Goal: Information Seeking & Learning: Understand process/instructions

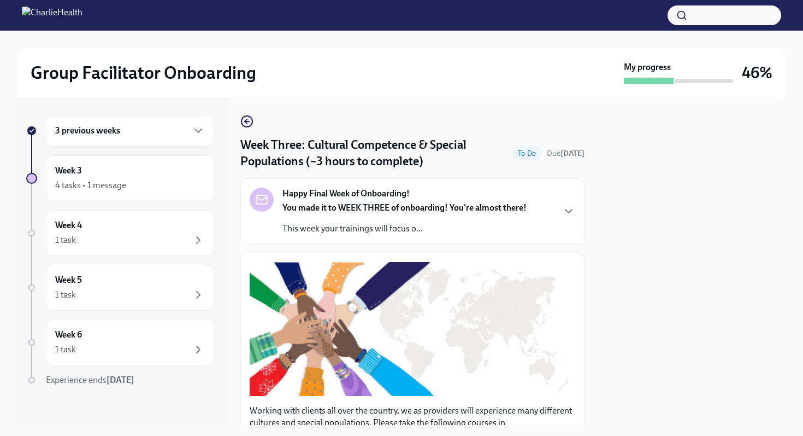
scroll to position [800, 0]
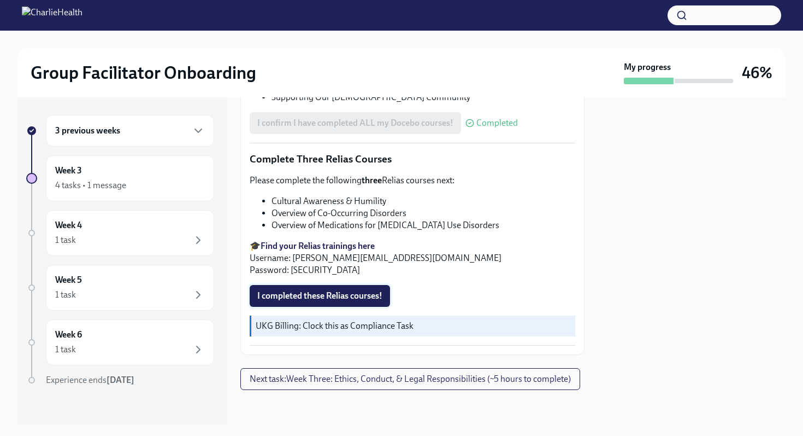
click at [359, 287] on button "I completed these Relias courses!" at bounding box center [320, 296] width 140 height 22
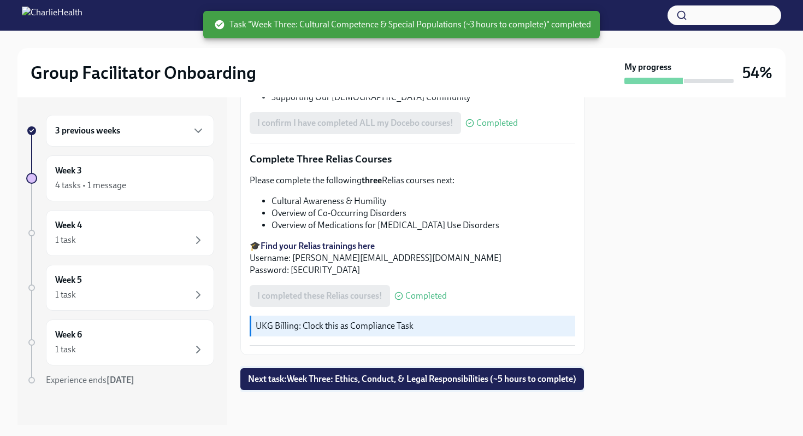
click at [307, 380] on span "Next task : Week Three: Ethics, Conduct, & Legal Responsibilities (~5 hours to …" at bounding box center [412, 378] width 328 height 11
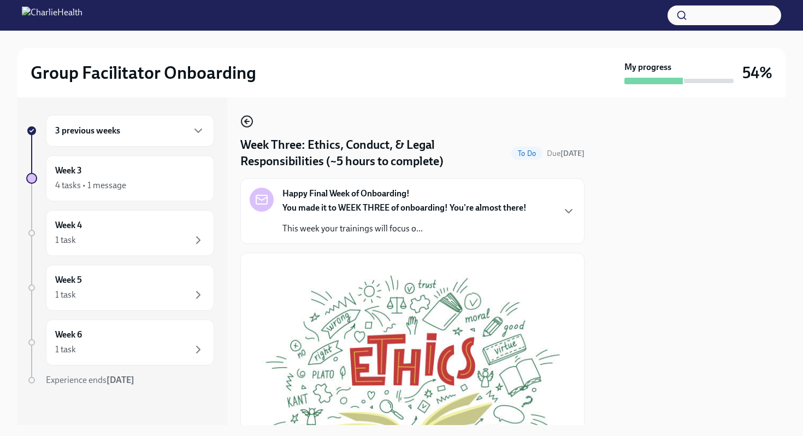
click at [248, 120] on icon "button" at bounding box center [246, 121] width 13 height 13
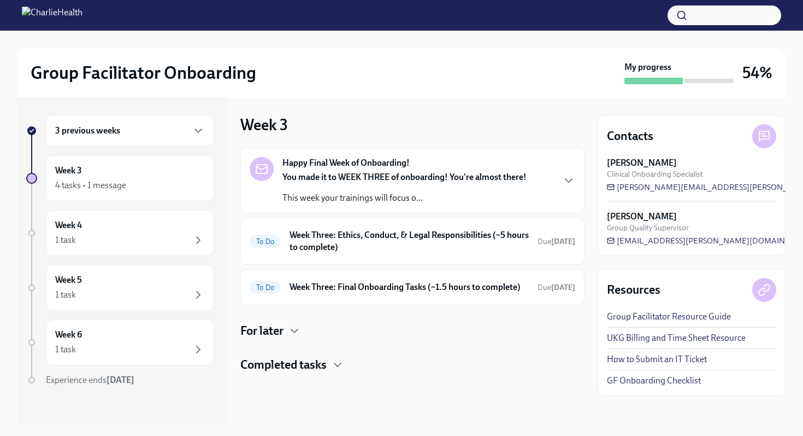
click at [282, 374] on div at bounding box center [412, 390] width 344 height 35
click at [282, 370] on h4 "Completed tasks" at bounding box center [283, 364] width 86 height 16
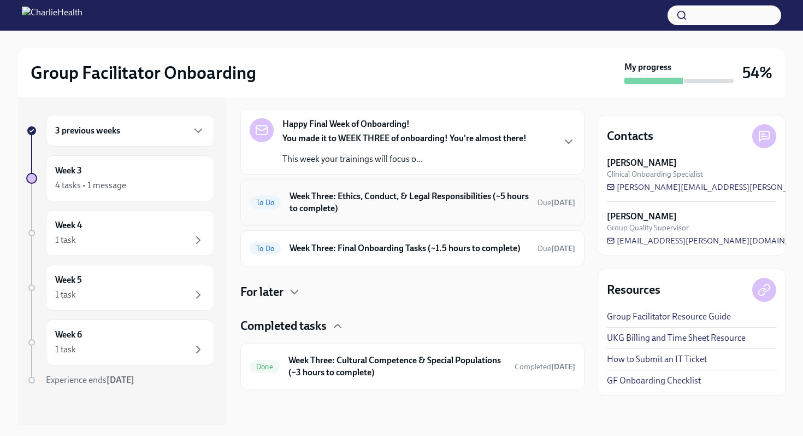
click at [479, 199] on h6 "Week Three: Ethics, Conduct, & Legal Responsibilities (~5 hours to complete)" at bounding box center [409, 202] width 239 height 24
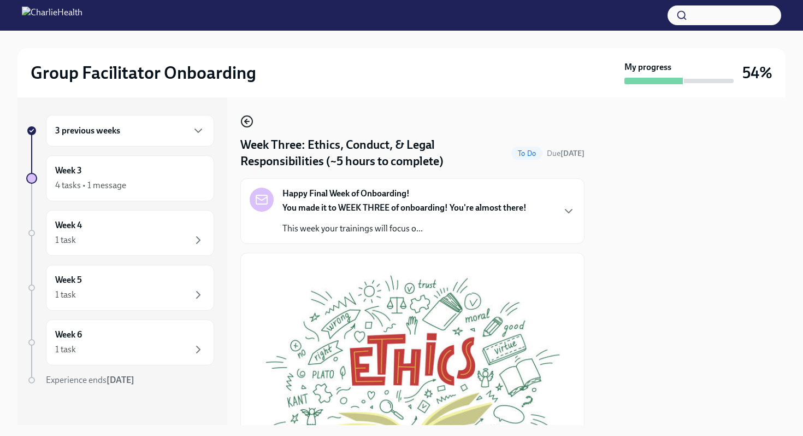
click at [249, 121] on icon "button" at bounding box center [247, 121] width 4 height 0
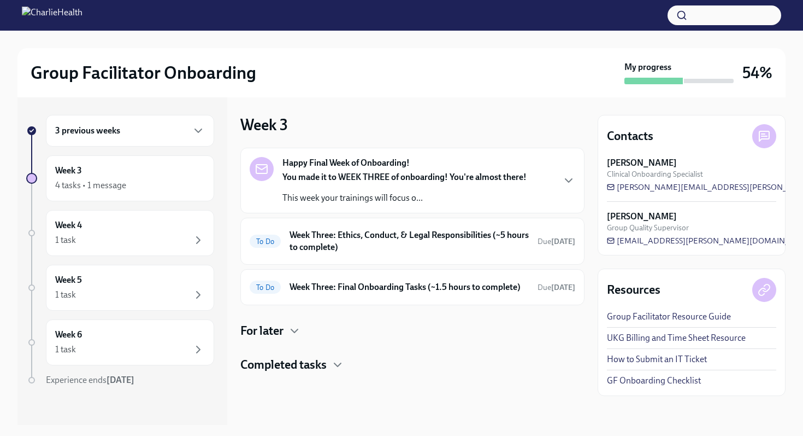
click at [273, 360] on h4 "Completed tasks" at bounding box center [283, 364] width 86 height 16
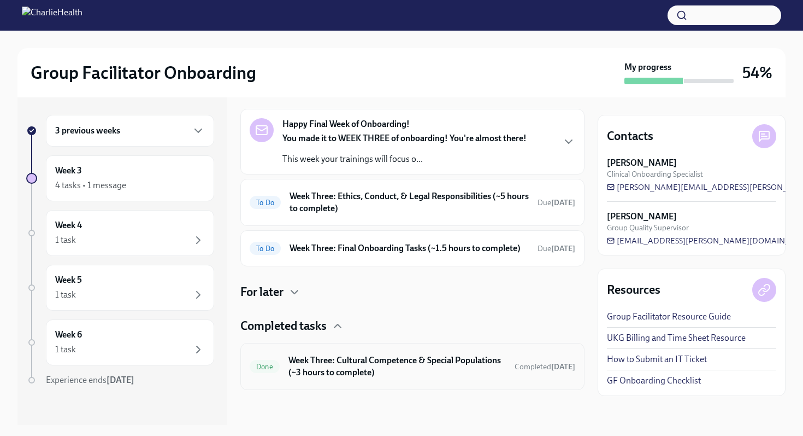
click at [455, 384] on div "Done Week Three: Cultural Competence & Special Populations (~3 hours to complet…" at bounding box center [412, 366] width 344 height 47
click at [446, 374] on h6 "Week Three: Cultural Competence & Special Populations (~3 hours to complete)" at bounding box center [398, 366] width 218 height 24
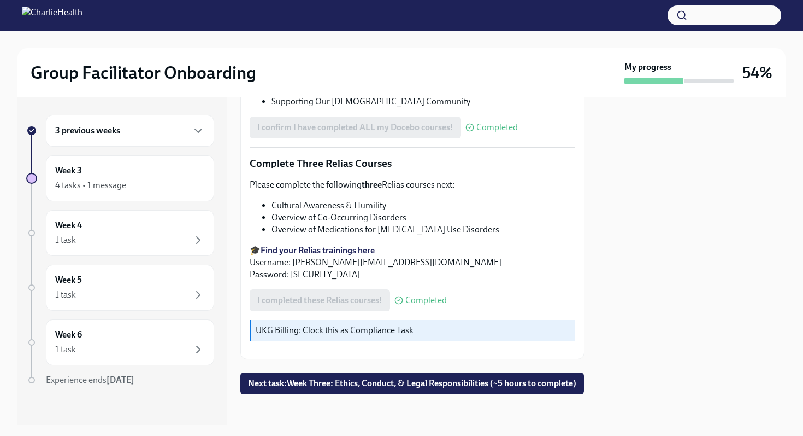
scroll to position [795, 0]
click at [358, 384] on span "Next task : Week Three: Ethics, Conduct, & Legal Responsibilities (~5 hours to …" at bounding box center [412, 382] width 328 height 11
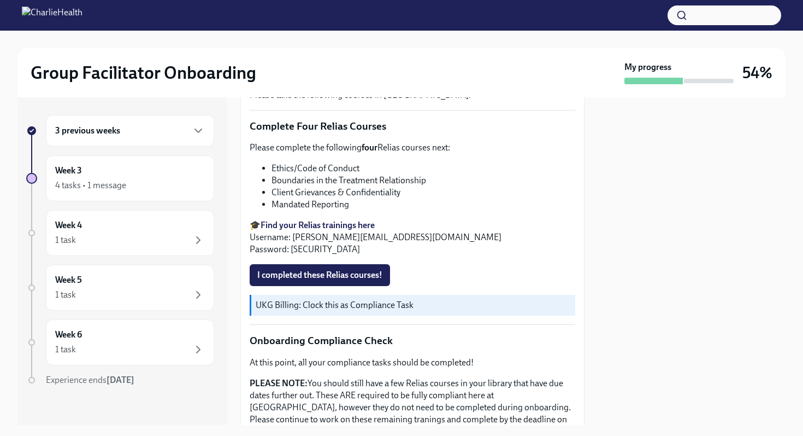
scroll to position [589, 0]
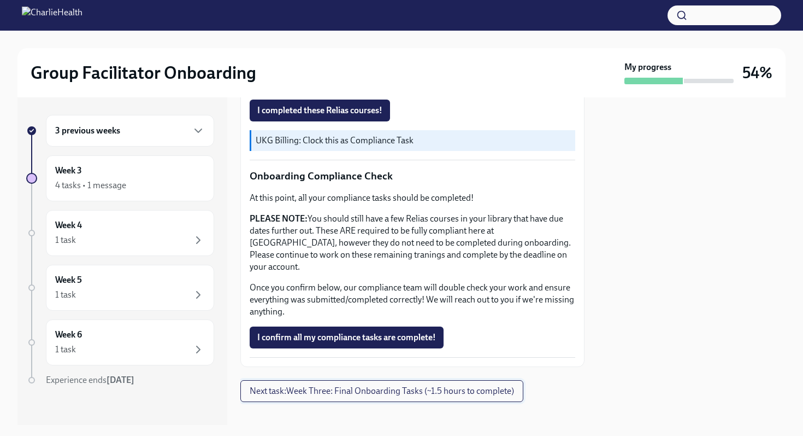
click at [381, 385] on span "Next task : Week Three: Final Onboarding Tasks (~1.5 hours to complete)" at bounding box center [382, 390] width 265 height 11
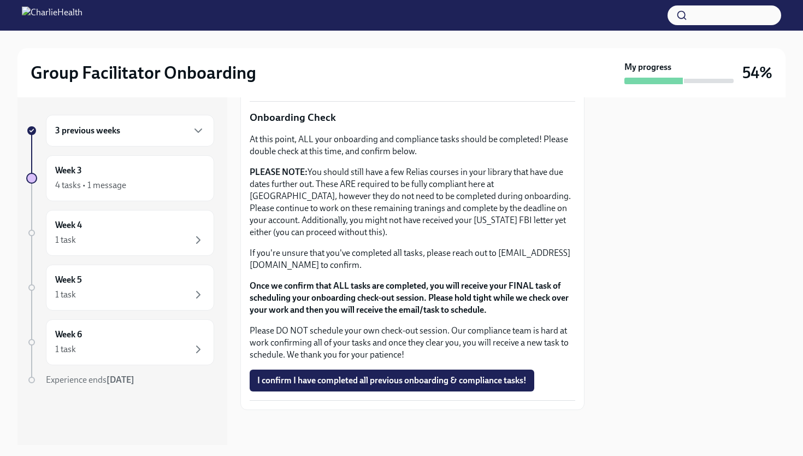
scroll to position [861, 0]
